Goal: Connect with others: Participate in discussion

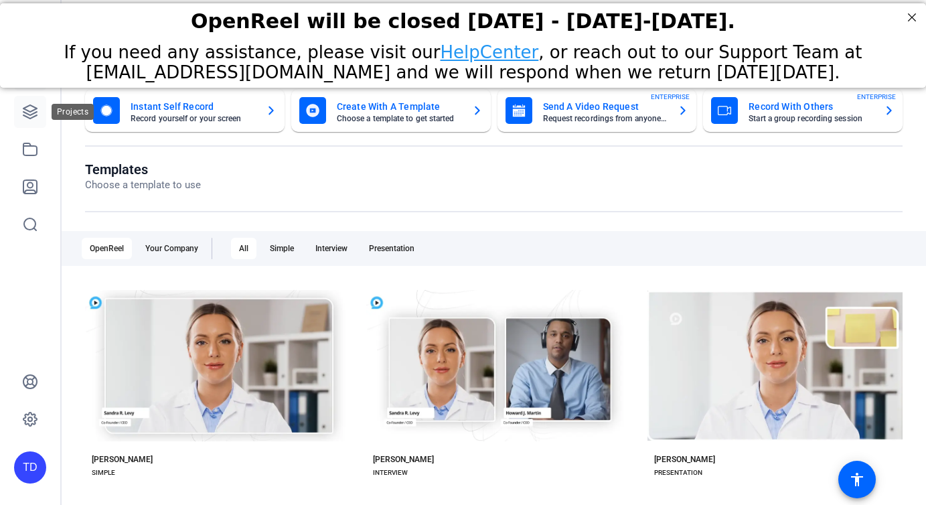
click at [19, 112] on link at bounding box center [30, 112] width 32 height 32
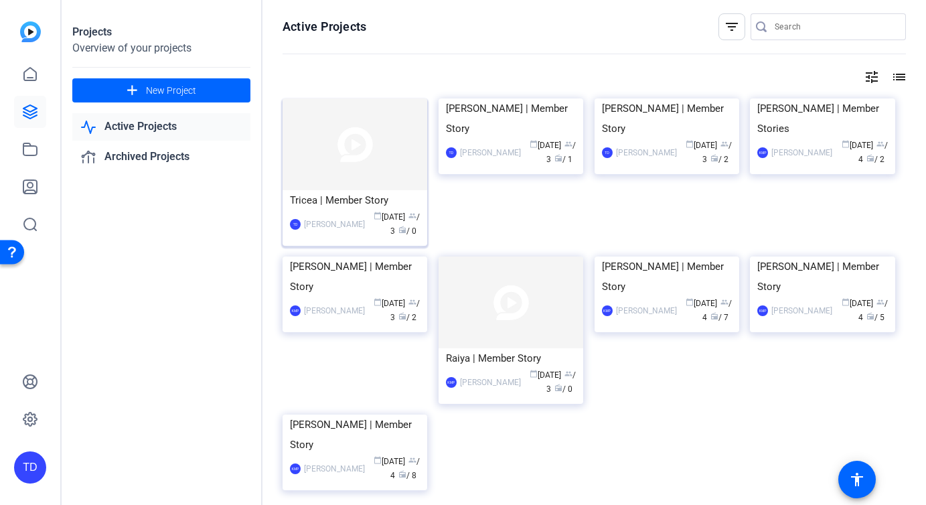
click at [348, 201] on div "Tricea | Member Story" at bounding box center [355, 200] width 130 height 20
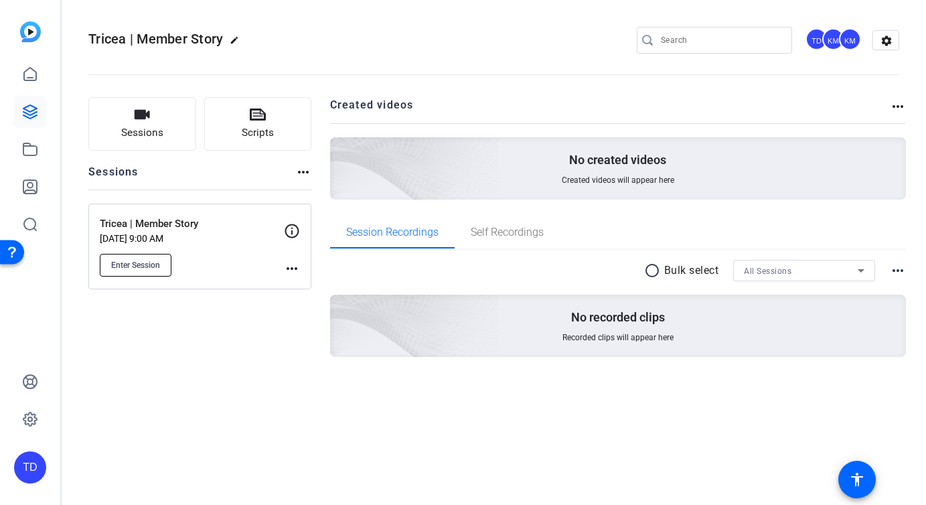
click at [135, 267] on span "Enter Session" at bounding box center [135, 265] width 49 height 11
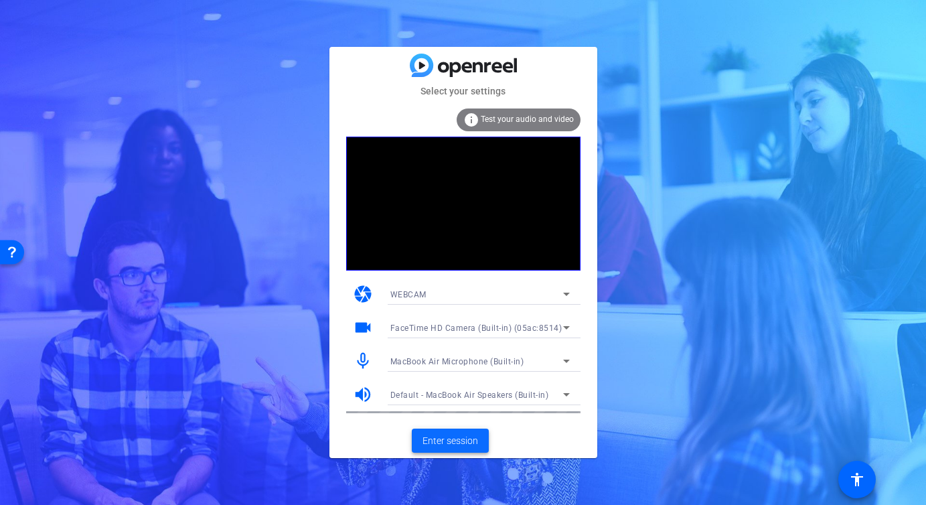
click at [452, 439] on span "Enter session" at bounding box center [451, 441] width 56 height 14
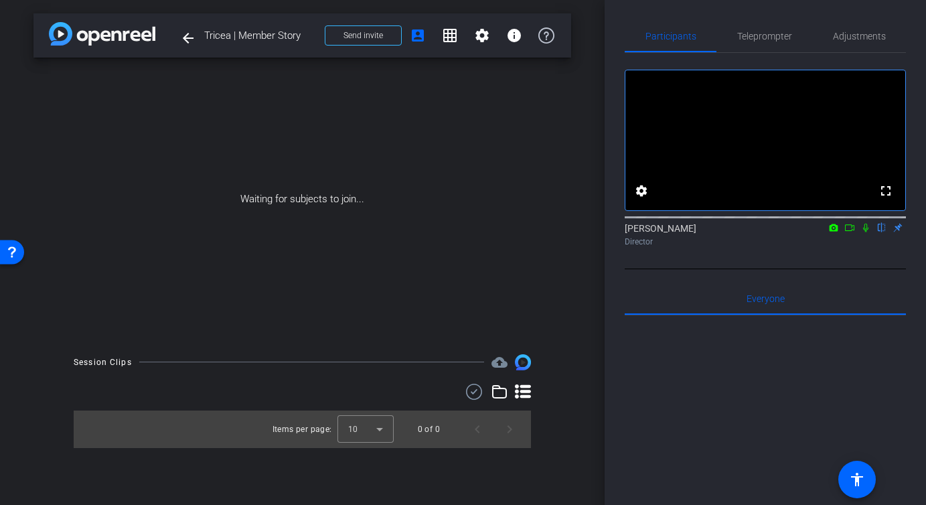
click at [863, 232] on icon at bounding box center [866, 227] width 11 height 9
click at [851, 231] on icon at bounding box center [849, 227] width 9 height 7
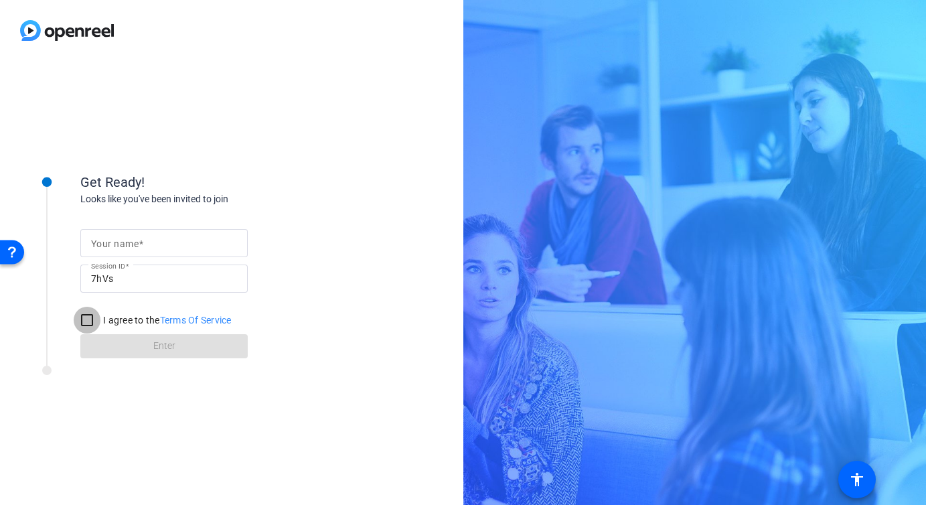
click at [93, 319] on input "I agree to the Terms Of Service" at bounding box center [87, 320] width 27 height 27
checkbox input "true"
click at [185, 250] on div at bounding box center [164, 243] width 146 height 28
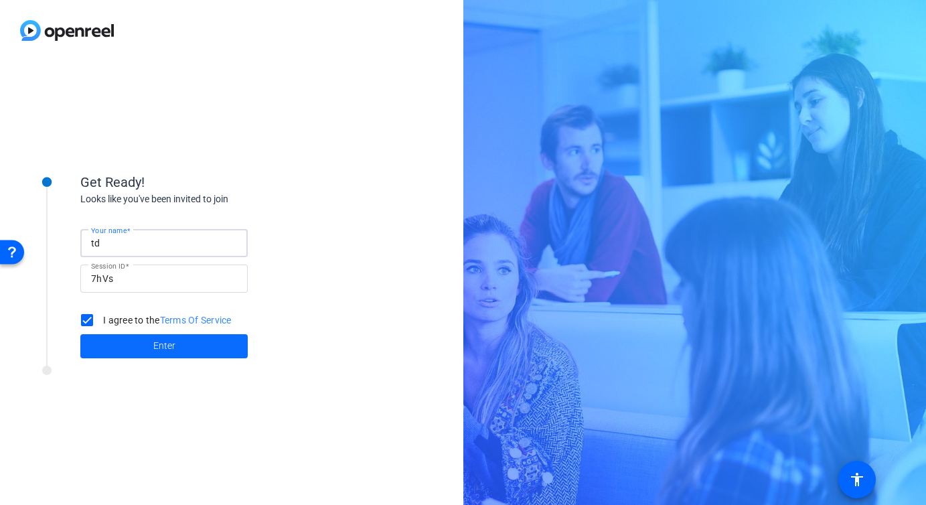
type input "td"
click at [166, 350] on span "Enter" at bounding box center [164, 346] width 22 height 14
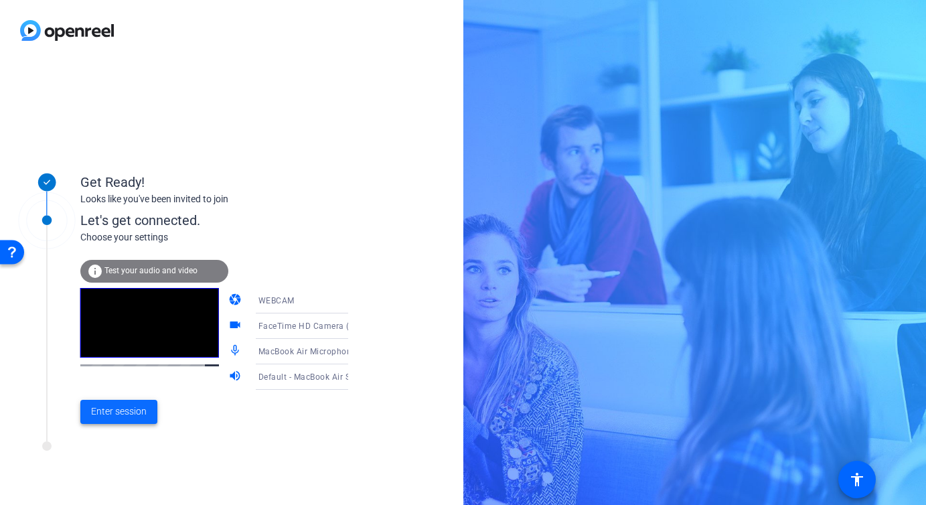
click at [125, 418] on span "Enter session" at bounding box center [119, 411] width 56 height 14
